Goal: Task Accomplishment & Management: Use online tool/utility

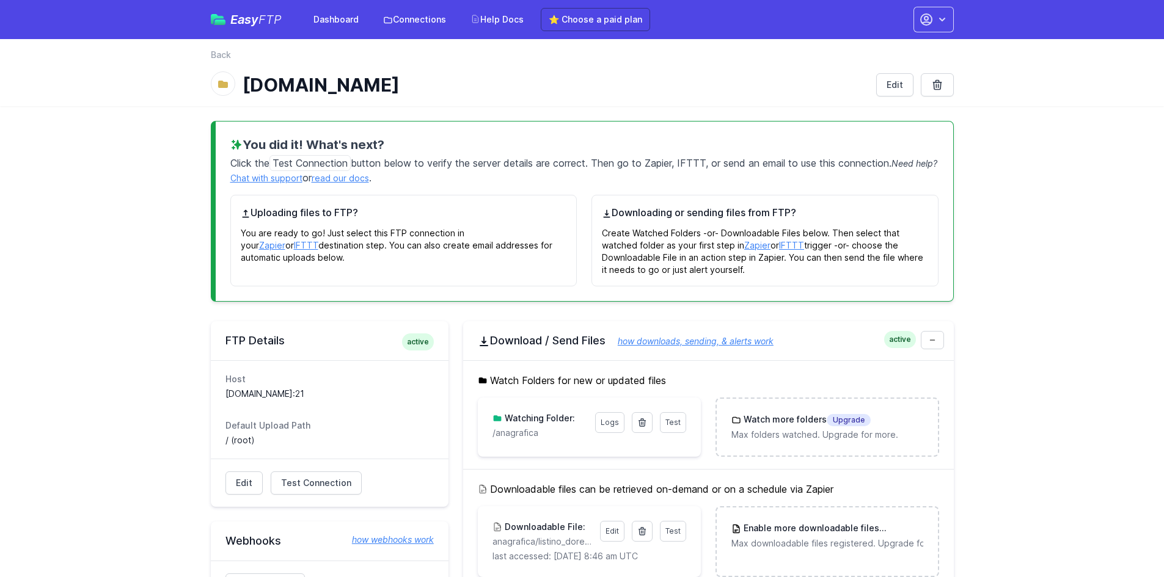
scroll to position [293, 0]
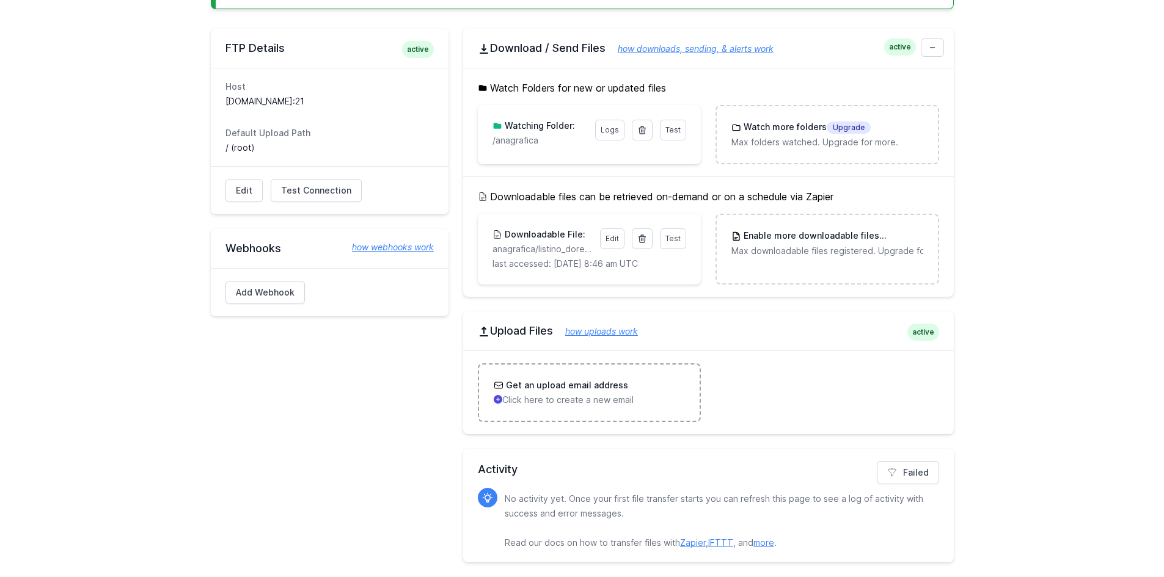
click at [583, 391] on h3 "Get an upload email address" at bounding box center [565, 385] width 125 height 12
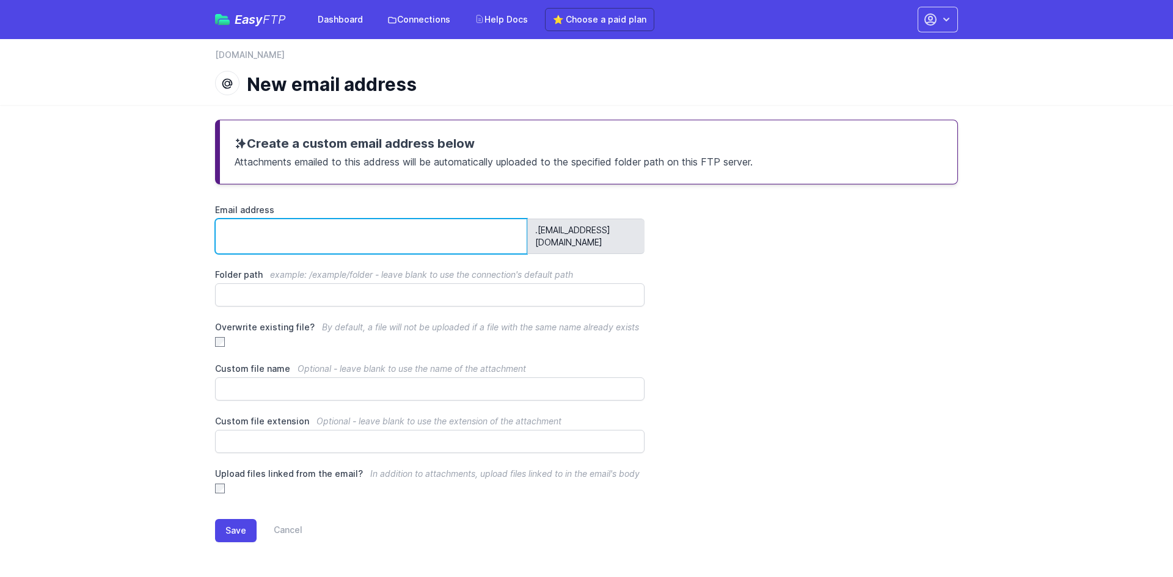
click at [381, 227] on input "Email address" at bounding box center [371, 236] width 312 height 35
type input "******"
drag, startPoint x: 646, startPoint y: 230, endPoint x: 151, endPoint y: 247, distance: 495.8
click at [151, 247] on main "Create a custom email address below Attachments emailed to this address will be…" at bounding box center [586, 341] width 1173 height 472
copy div ".[EMAIL_ADDRESS][DOMAIN_NAME]"
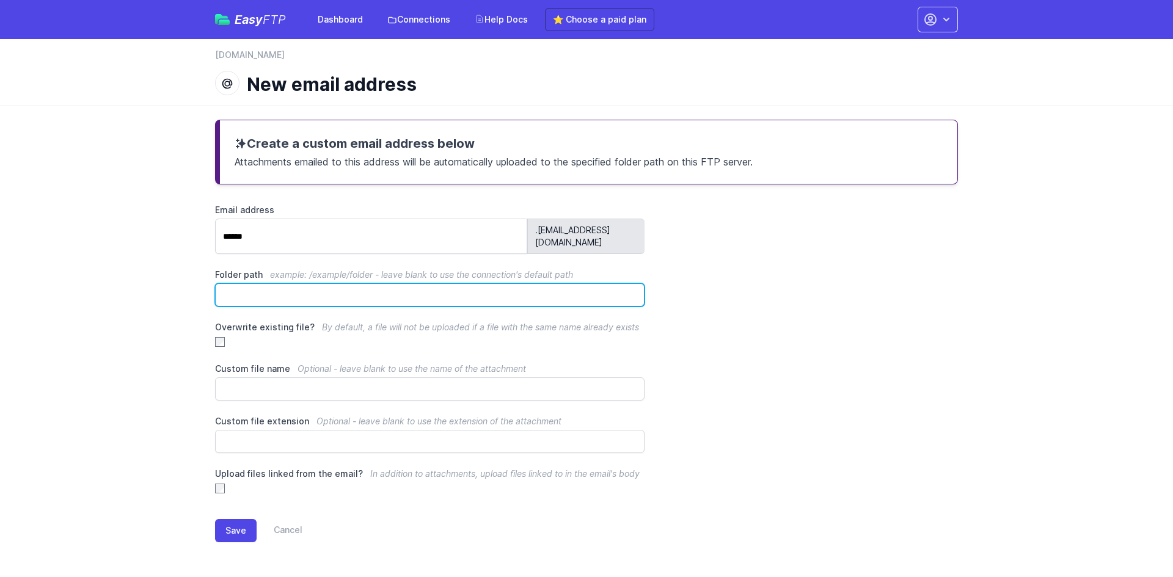
click at [288, 283] on input "Folder path example: /example/folder - leave blank to use the connection's defa…" at bounding box center [430, 294] width 430 height 23
type input "******"
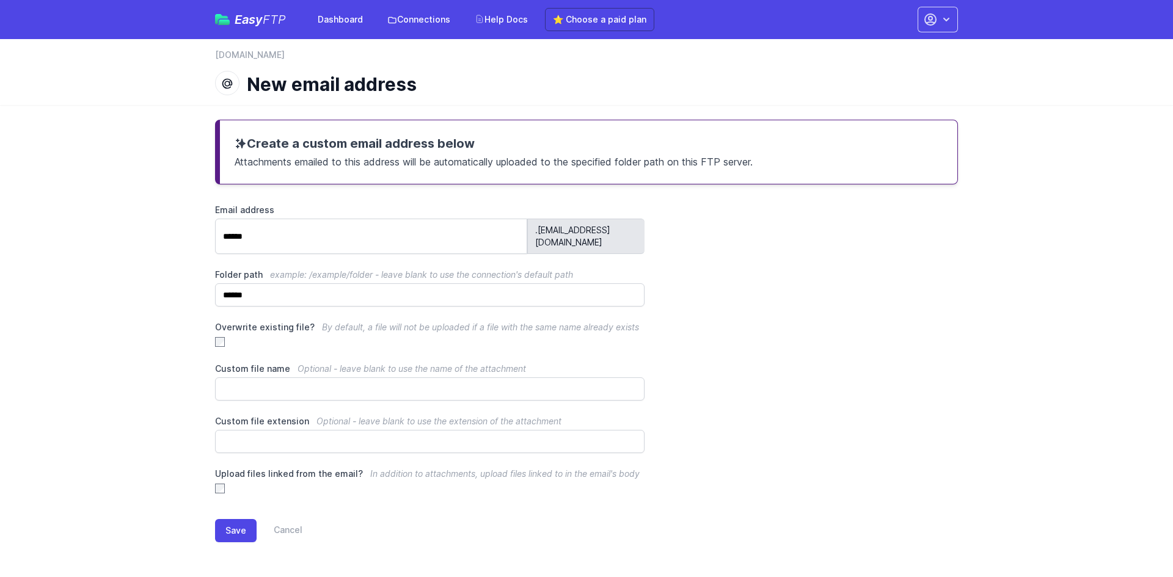
click at [182, 331] on main "Create a custom email address below Attachments emailed to this address will be…" at bounding box center [586, 341] width 1173 height 472
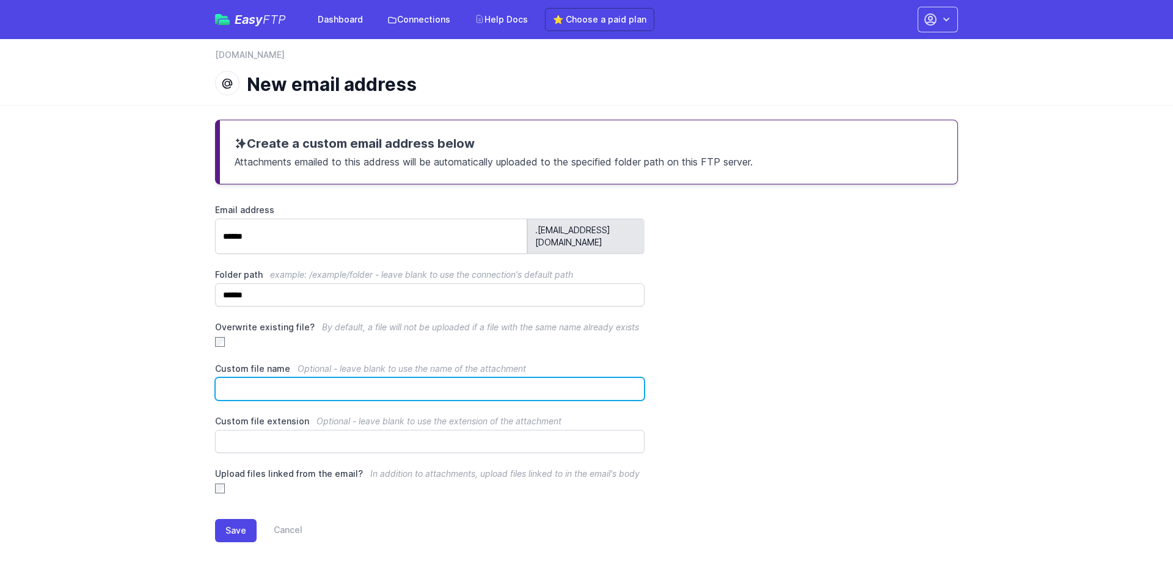
click at [263, 378] on input "Custom file name Optional - leave blank to use the name of the attachment" at bounding box center [430, 389] width 430 height 23
type input "******"
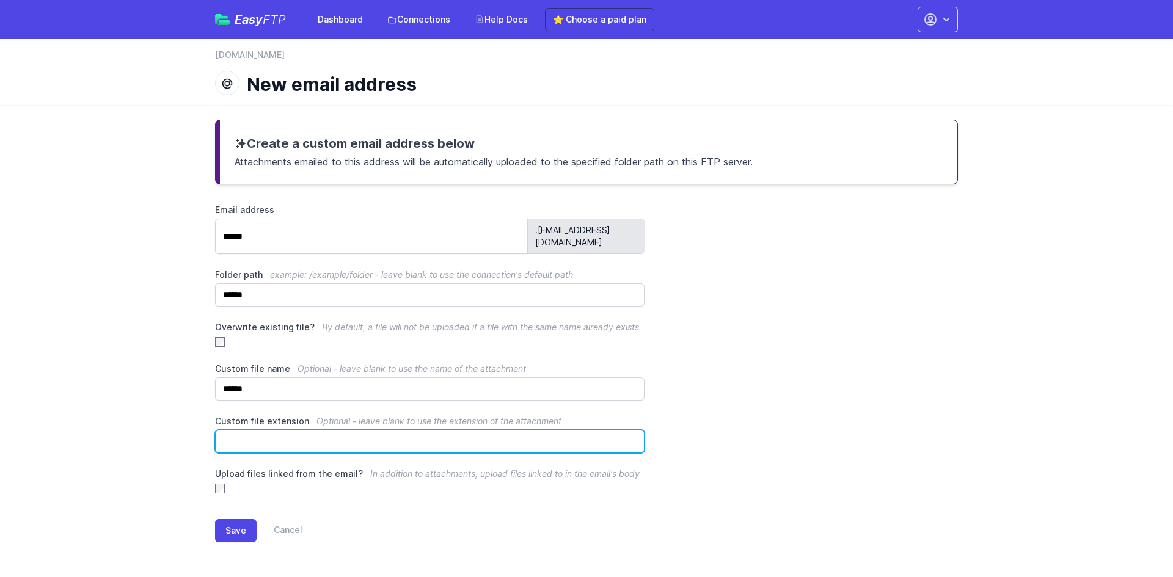
click at [260, 439] on input "Custom file extension Optional - leave blank to use the extension of the attach…" at bounding box center [430, 441] width 430 height 23
type input "****"
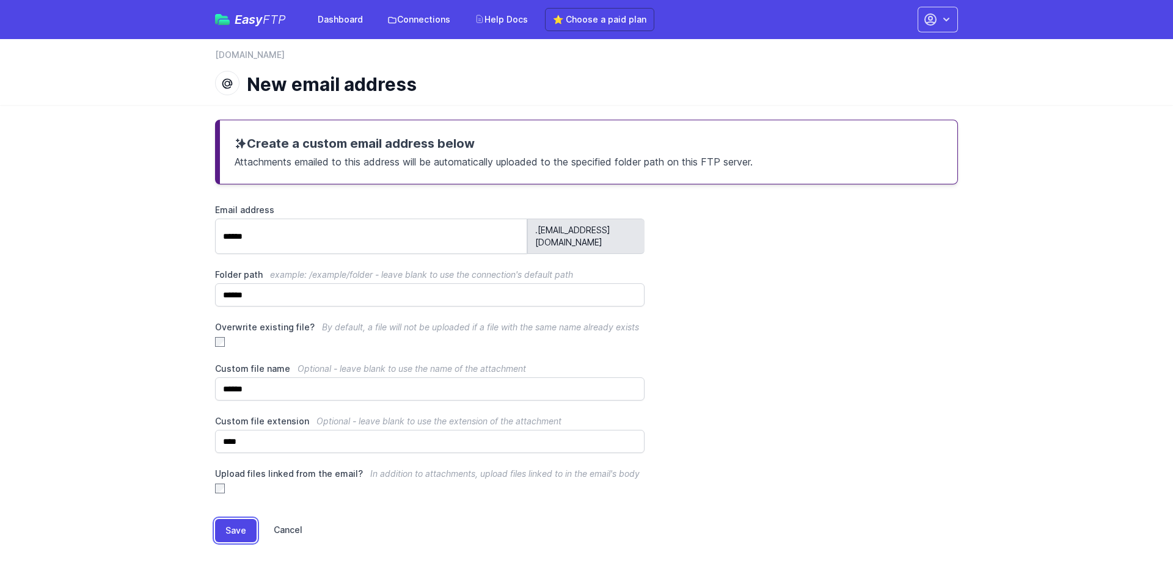
drag, startPoint x: 247, startPoint y: 516, endPoint x: 265, endPoint y: 509, distance: 19.2
click at [247, 519] on button "Save" at bounding box center [236, 530] width 42 height 23
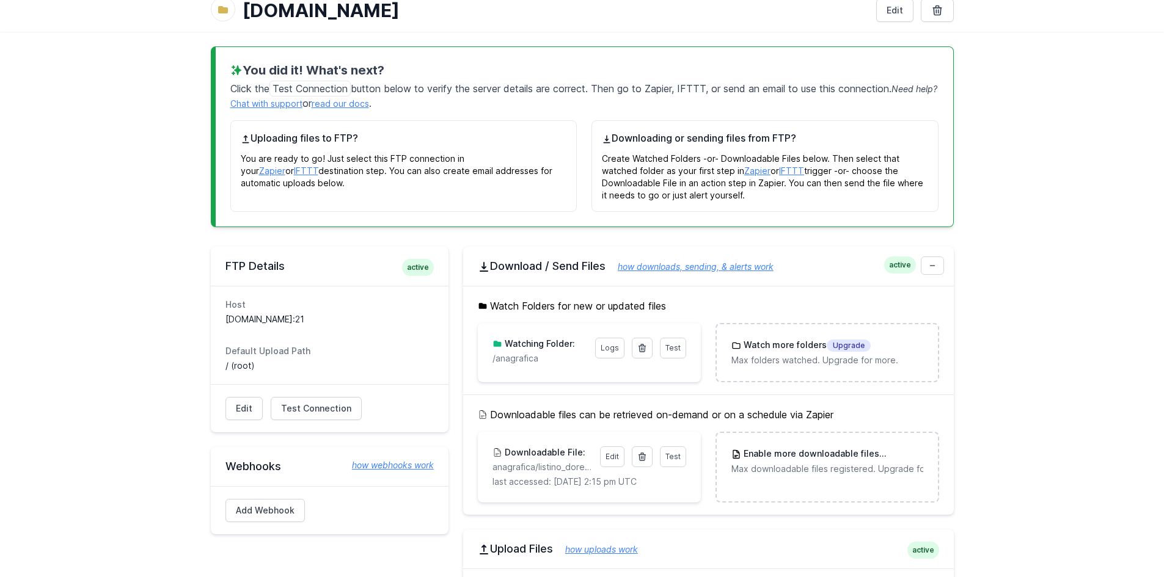
scroll to position [304, 0]
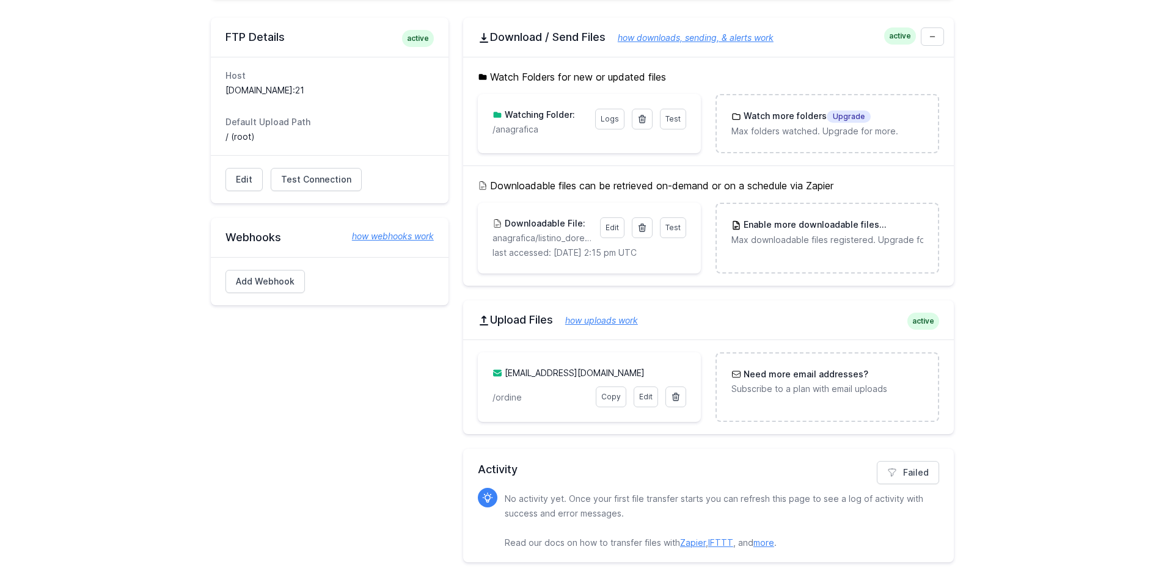
drag, startPoint x: 646, startPoint y: 373, endPoint x: 486, endPoint y: 378, distance: 159.5
click at [486, 378] on div "[EMAIL_ADDRESS][DOMAIN_NAME] Edit Copy /ordine" at bounding box center [589, 388] width 223 height 70
copy link "[EMAIL_ADDRESS][DOMAIN_NAME]"
click at [407, 419] on div "FTP Details active Host [DOMAIN_NAME]:21 Default Upload Path / (root) Edit Test…" at bounding box center [330, 290] width 238 height 545
click at [636, 320] on link "how uploads work" at bounding box center [595, 320] width 85 height 10
